Goal: Transaction & Acquisition: Purchase product/service

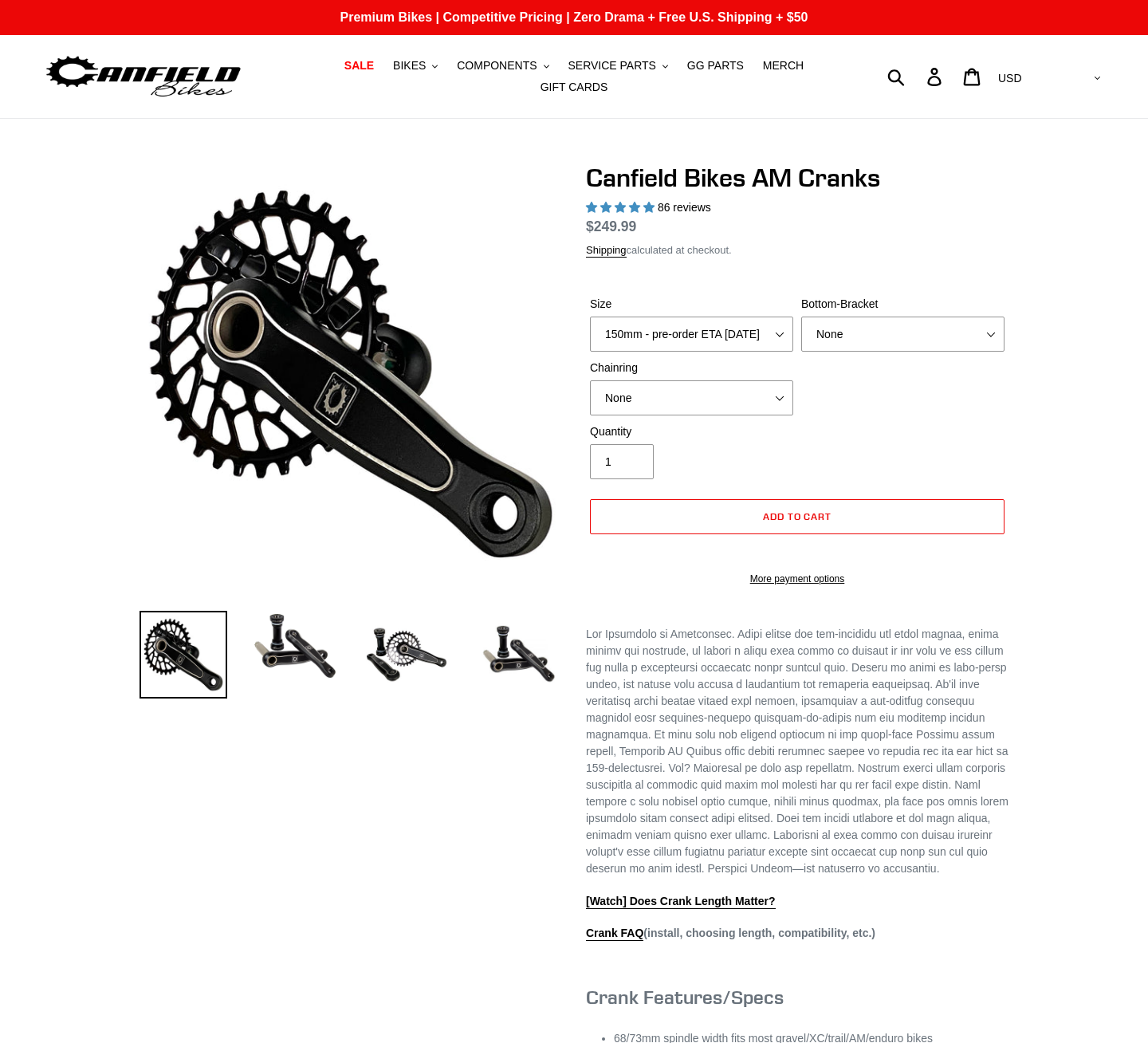
select select "highest-rating"
click at [726, 324] on select "150mm - pre-order ETA 9/30/25 155mm - pre-order ETA 9/30/25 160mm - pre-order E…" at bounding box center [692, 333] width 203 height 36
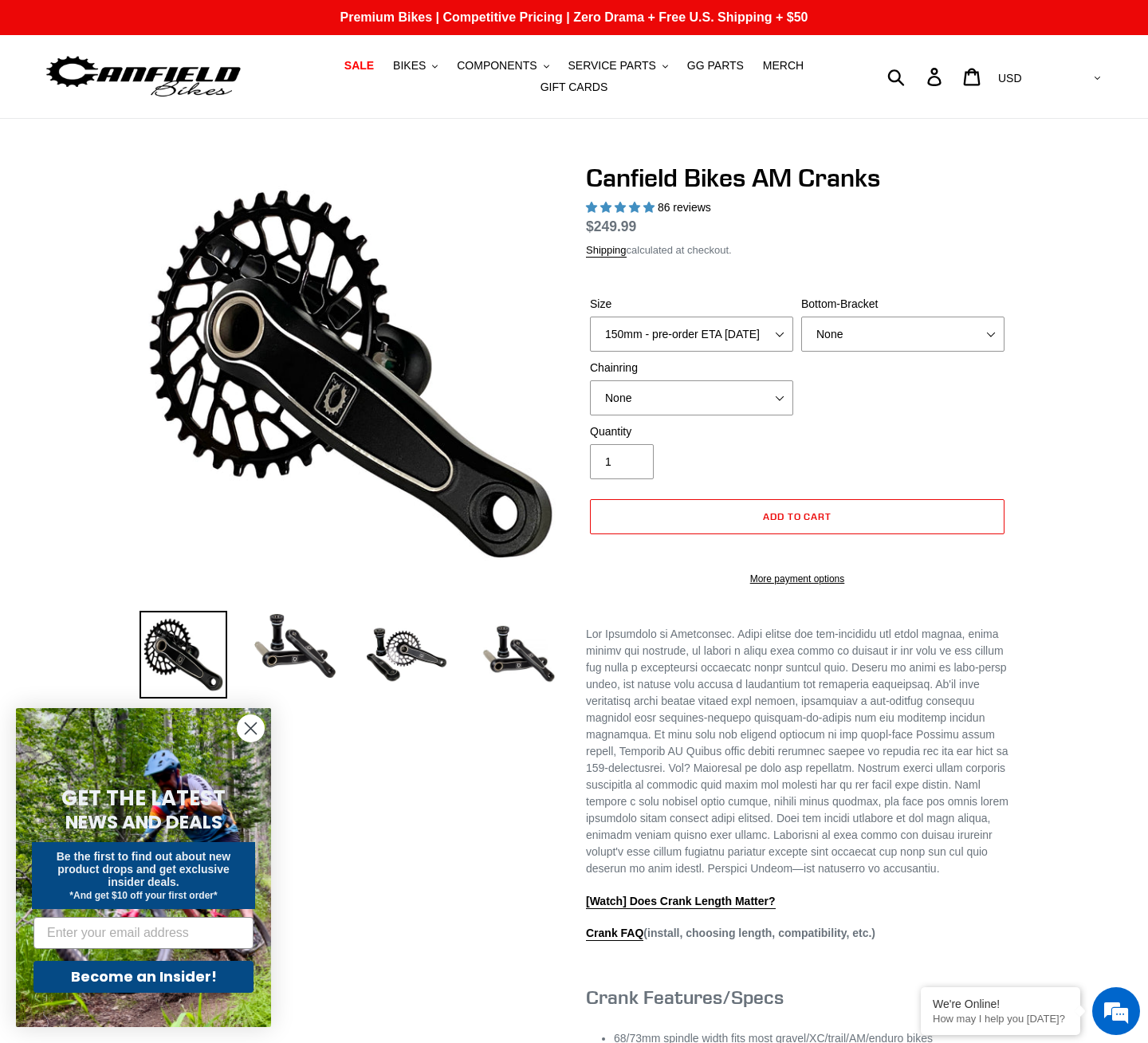
click at [949, 406] on div "Size 150mm - pre-order ETA 9/30/25 155mm - pre-order ETA 9/30/25 160mm - pre-or…" at bounding box center [797, 360] width 423 height 128
click at [891, 328] on select "None BSA Threaded 68/73mm Press Fit PF92" at bounding box center [903, 333] width 203 height 36
select select "BSA Threaded 68/73mm"
click at [802, 326] on select "None BSA Threaded 68/73mm Press Fit PF92" at bounding box center [903, 333] width 203 height 36
click at [305, 658] on img at bounding box center [295, 645] width 87 height 70
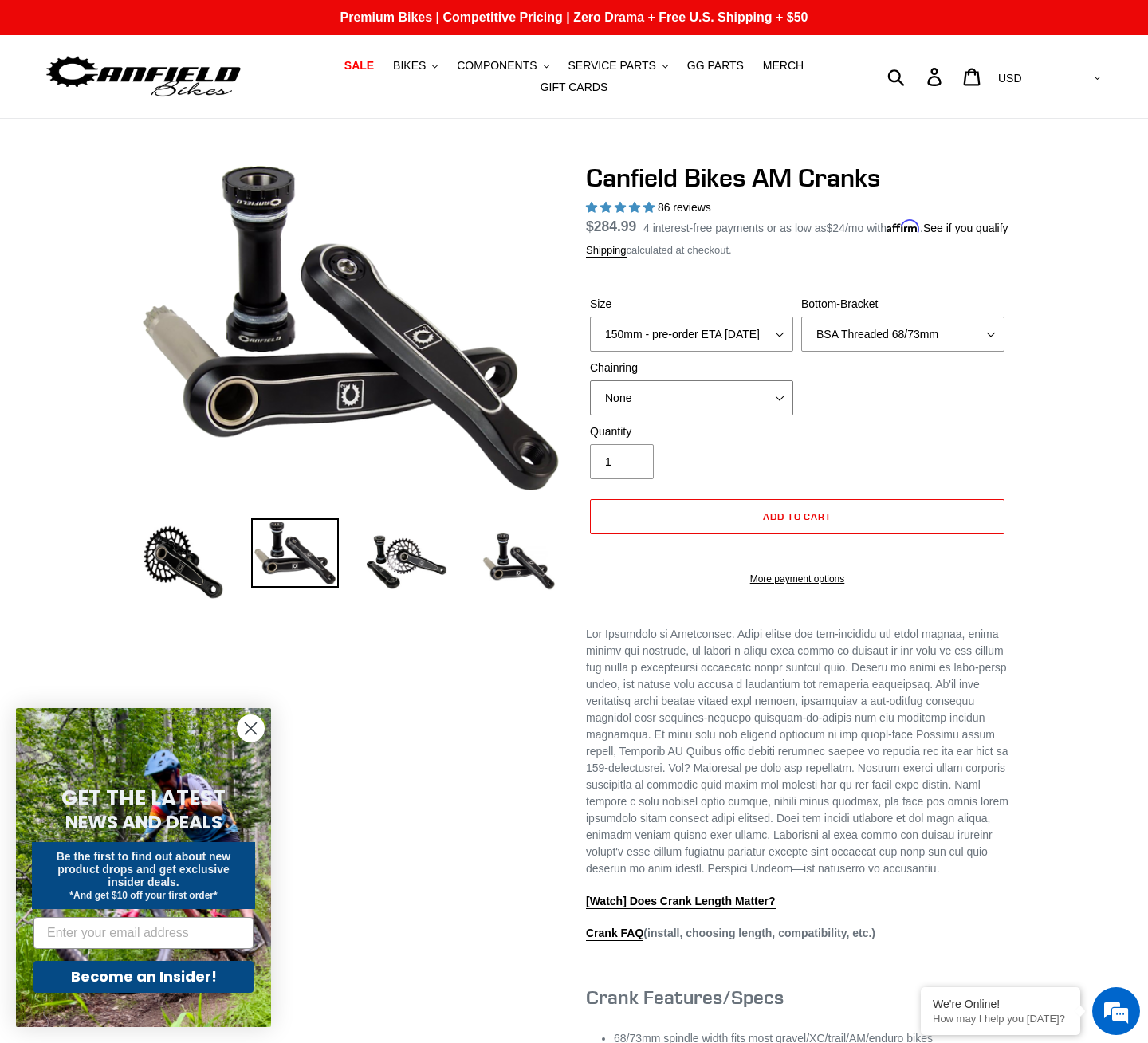
click at [717, 406] on select "None 30t Round (Boost 148) 30t Oval (Boost 148) 32t Round (Boost 148) 32t Oval …" at bounding box center [692, 397] width 203 height 36
click at [878, 445] on div "Quantity 1" at bounding box center [797, 455] width 423 height 64
click at [415, 554] on img at bounding box center [406, 562] width 87 height 87
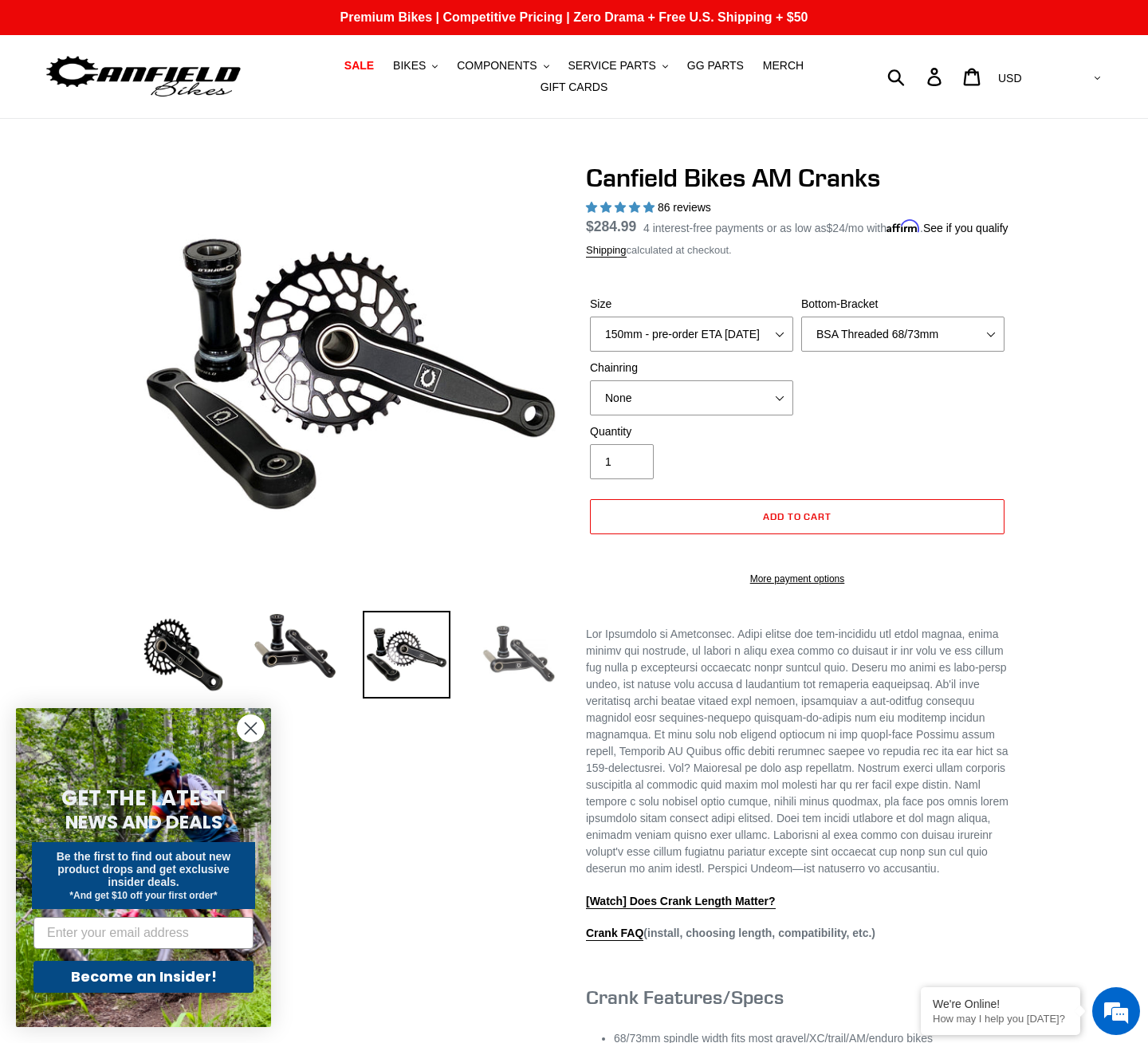
click at [534, 657] on img at bounding box center [518, 654] width 87 height 87
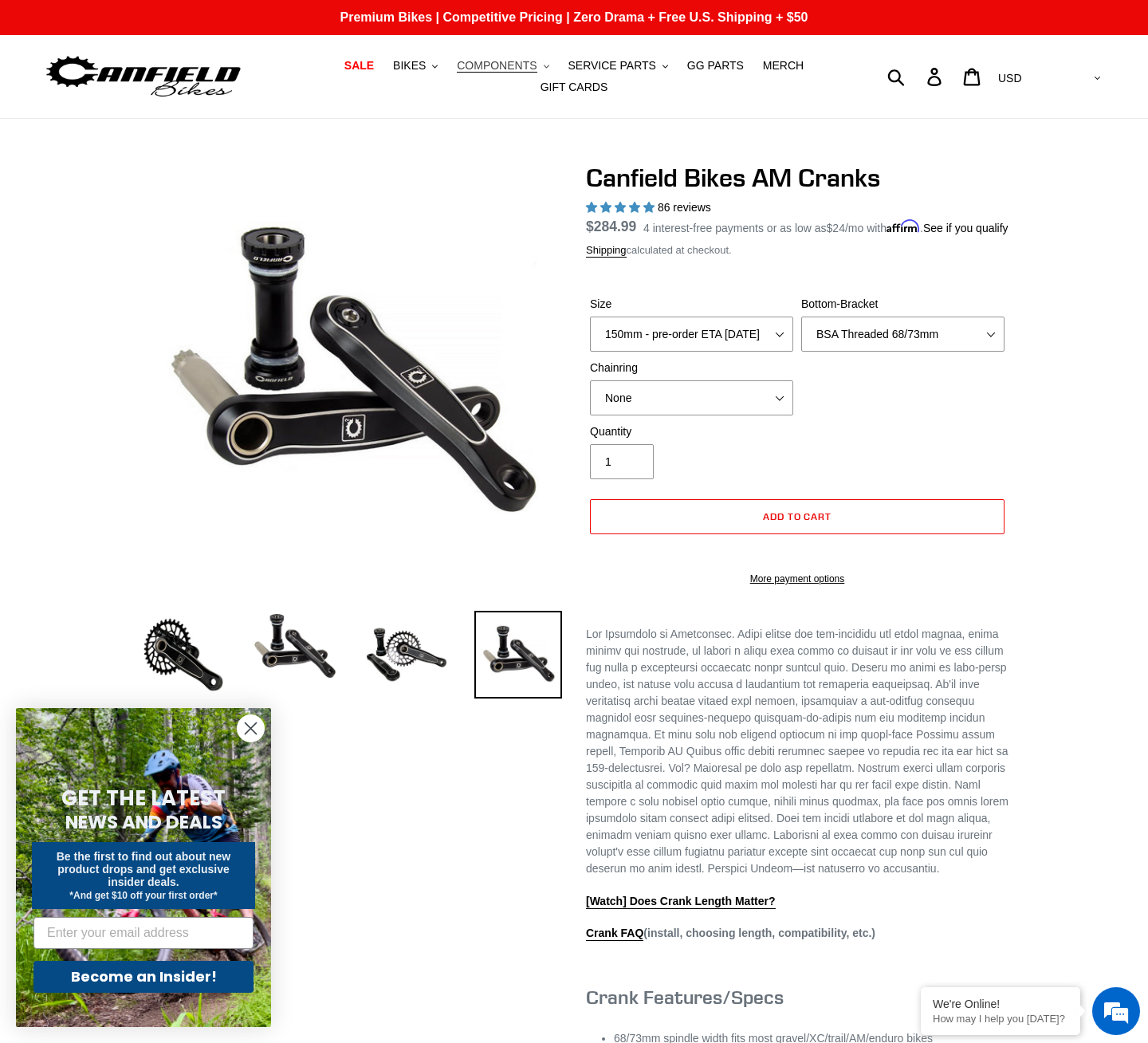
click at [457, 67] on span "COMPONENTS" at bounding box center [497, 66] width 80 height 14
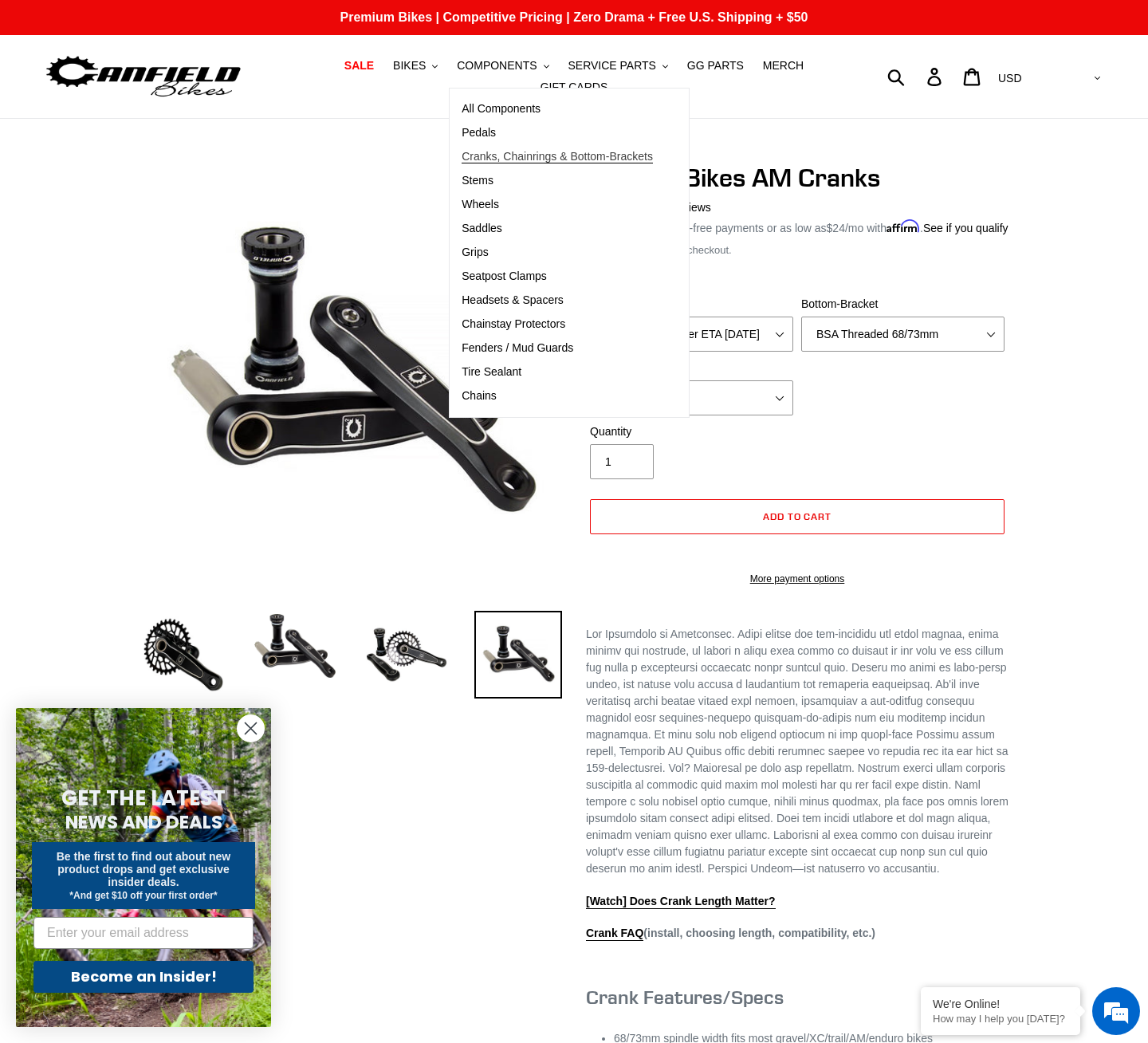
click at [470, 160] on span "Cranks, Chainrings & Bottom-Brackets" at bounding box center [558, 157] width 191 height 14
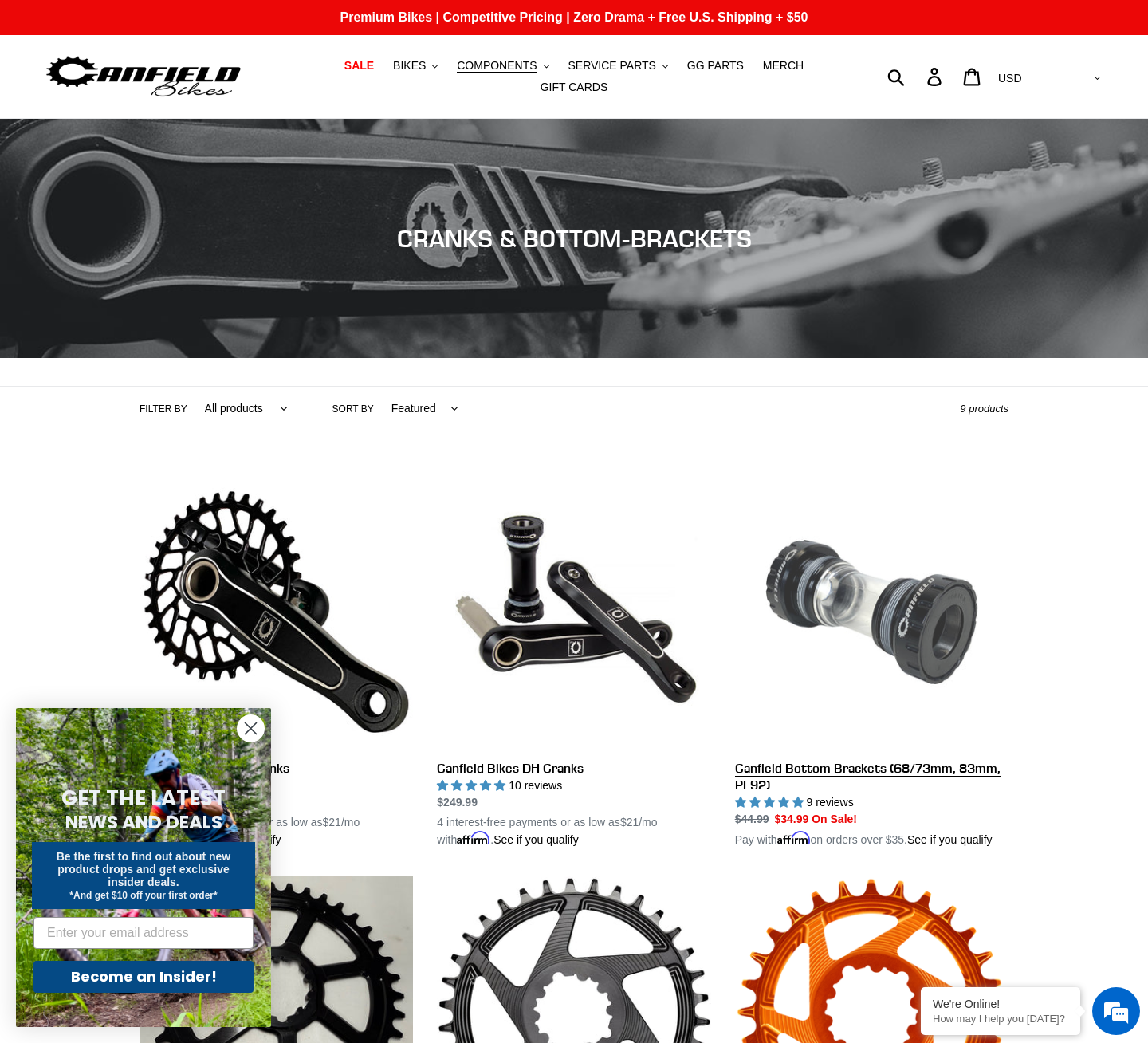
click at [837, 623] on link "Canfield Bottom Brackets (68/73mm, 83mm, PF92)" at bounding box center [872, 662] width 273 height 373
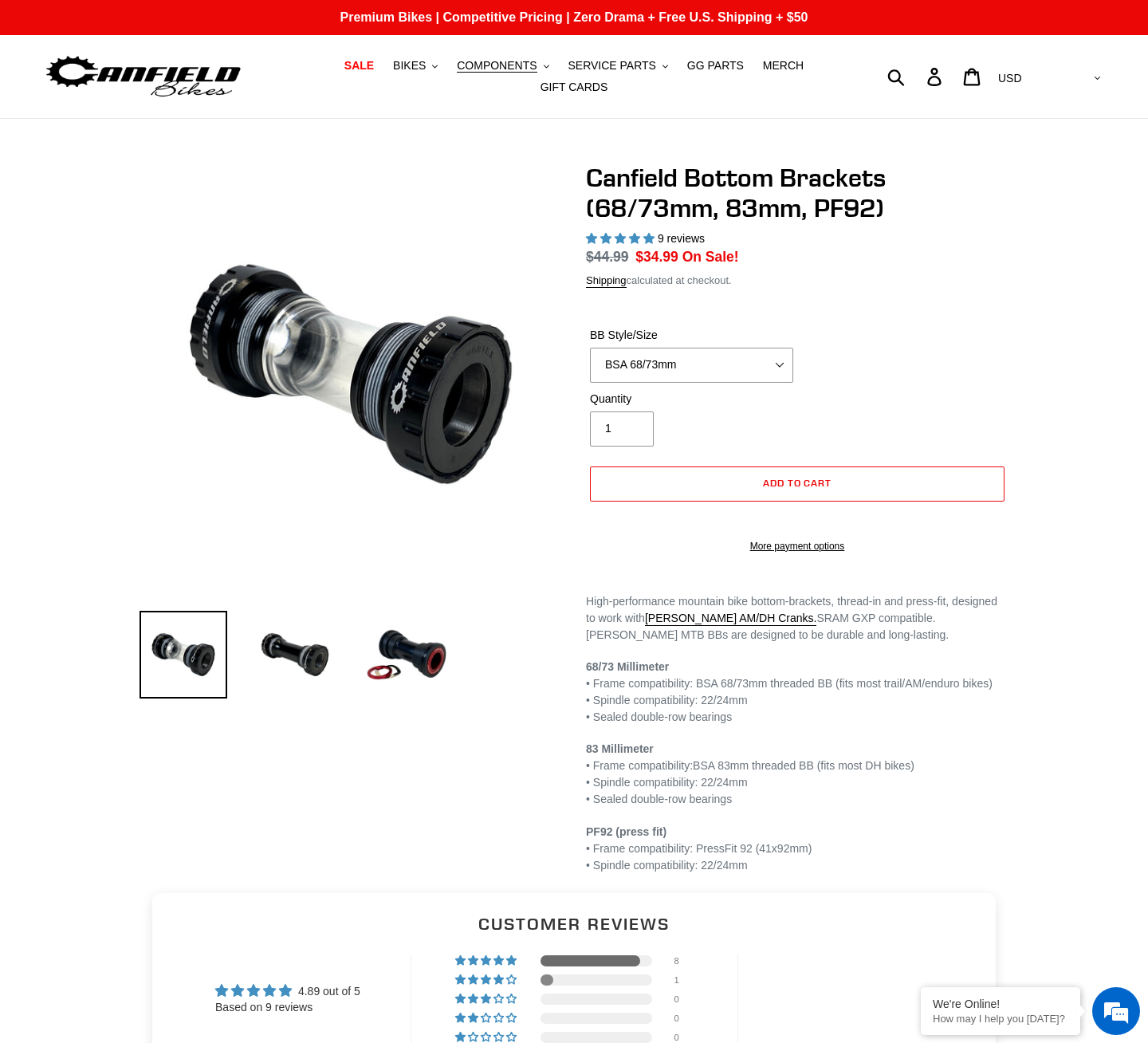
select select "highest-rating"
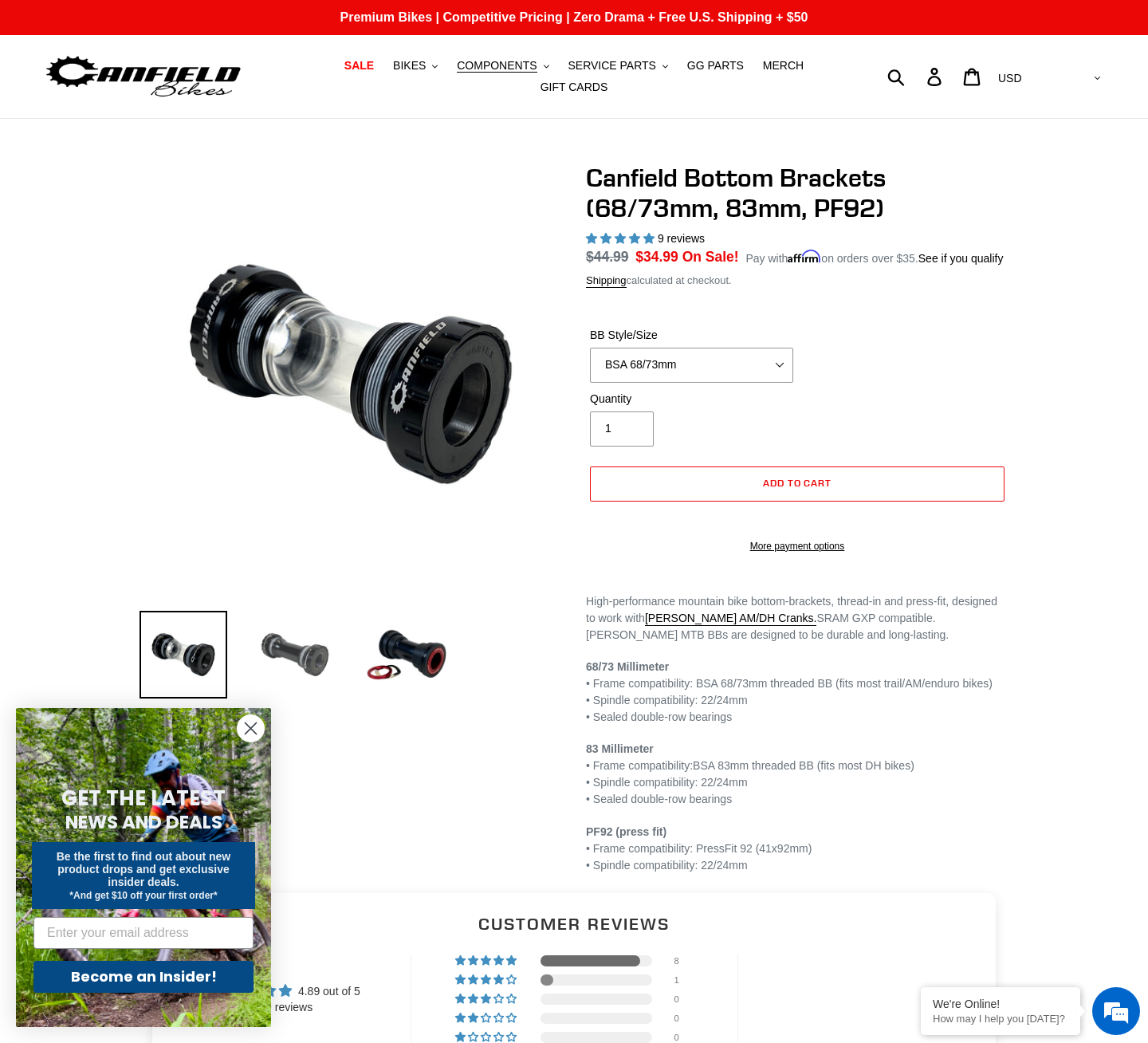
click at [272, 655] on img at bounding box center [295, 654] width 87 height 87
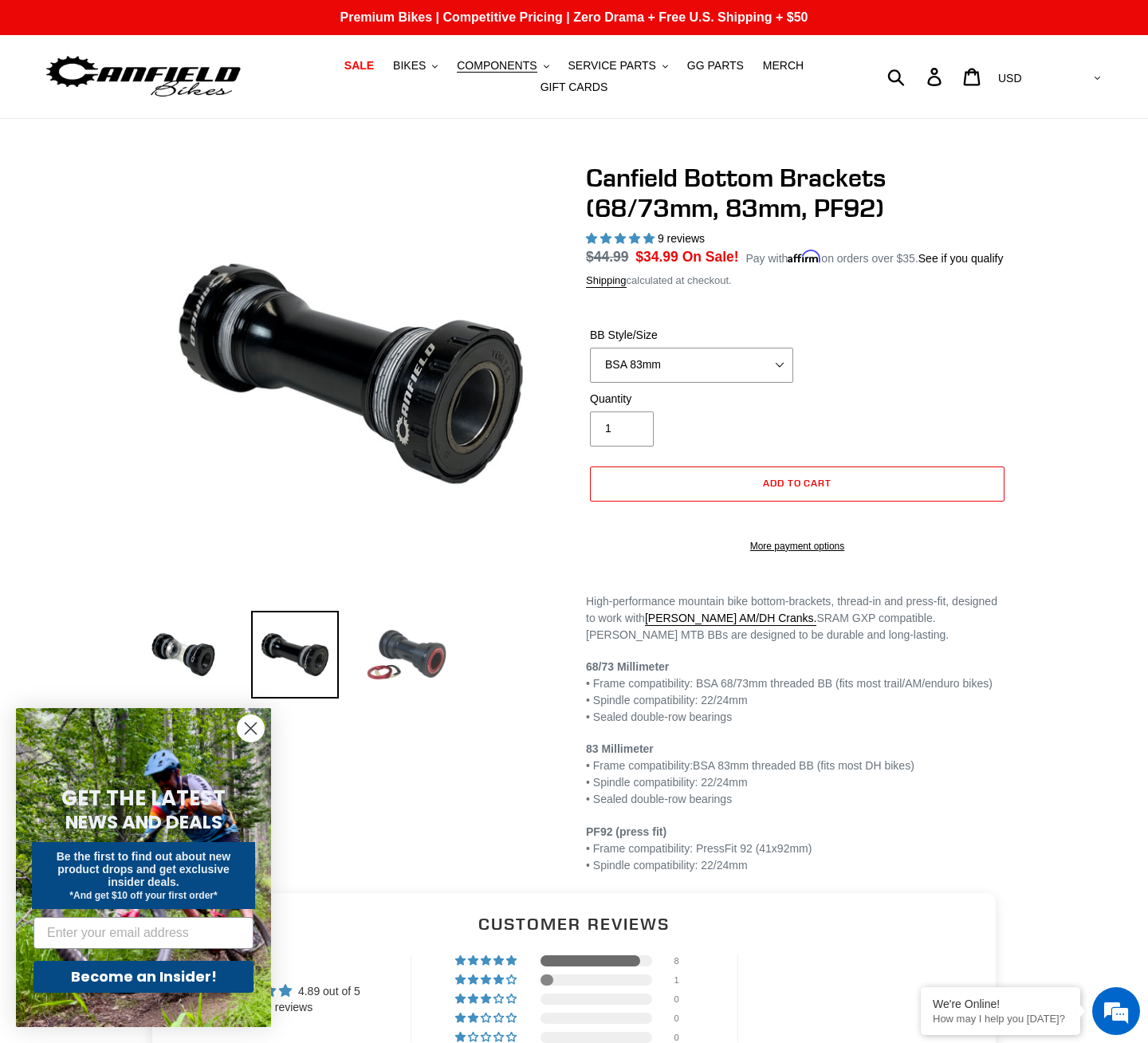
click at [419, 655] on img at bounding box center [406, 654] width 87 height 87
select select "PF92"
